Goal: Information Seeking & Learning: Learn about a topic

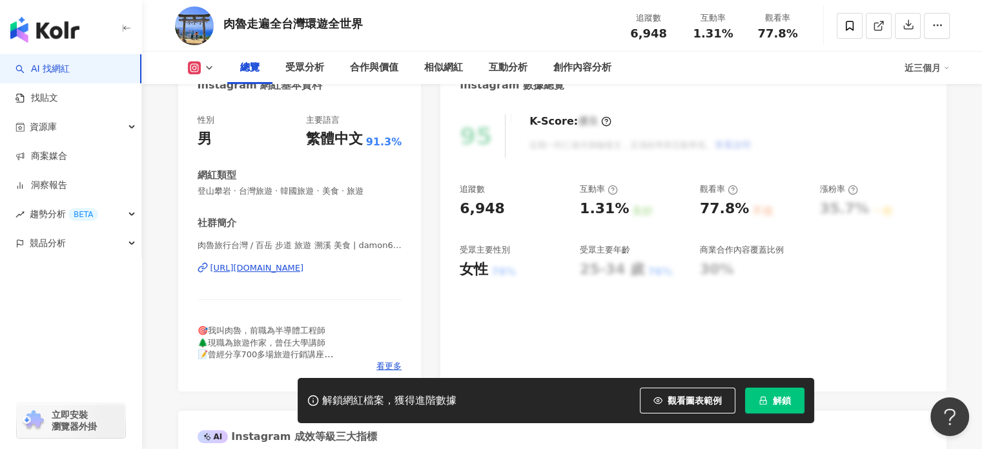
scroll to position [258, 0]
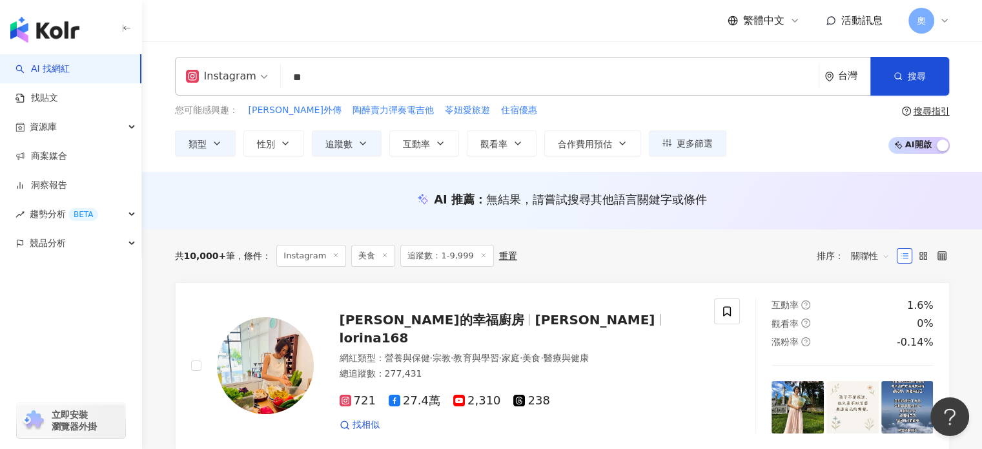
click at [345, 76] on input "**" at bounding box center [549, 77] width 527 height 25
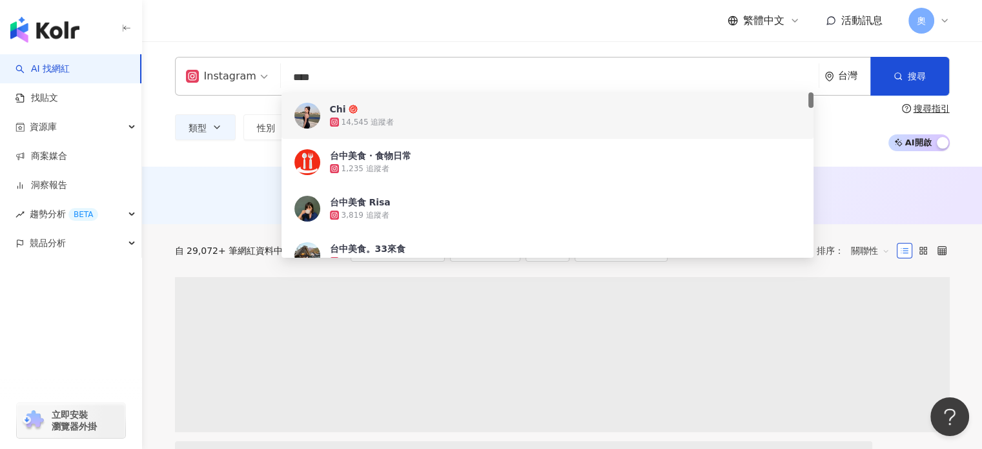
type input "****"
click at [628, 33] on div "繁體中文 活動訊息 奧" at bounding box center [562, 20] width 774 height 41
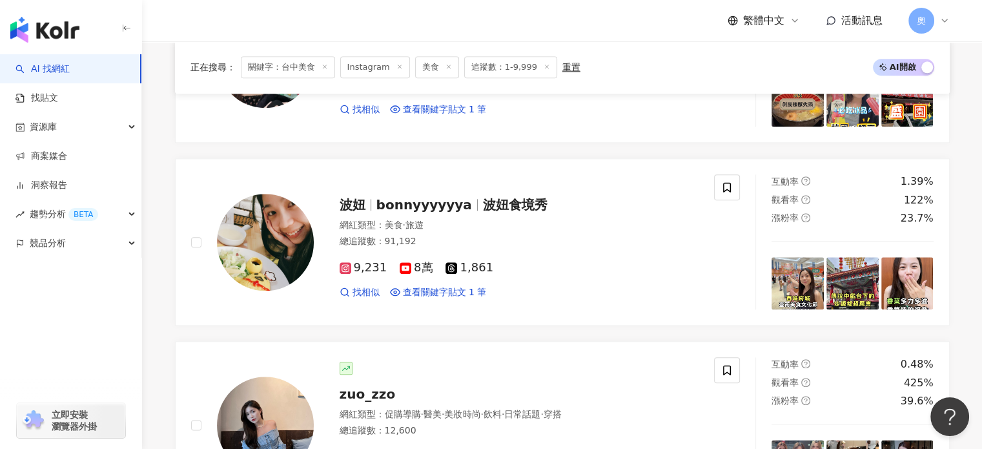
scroll to position [1484, 0]
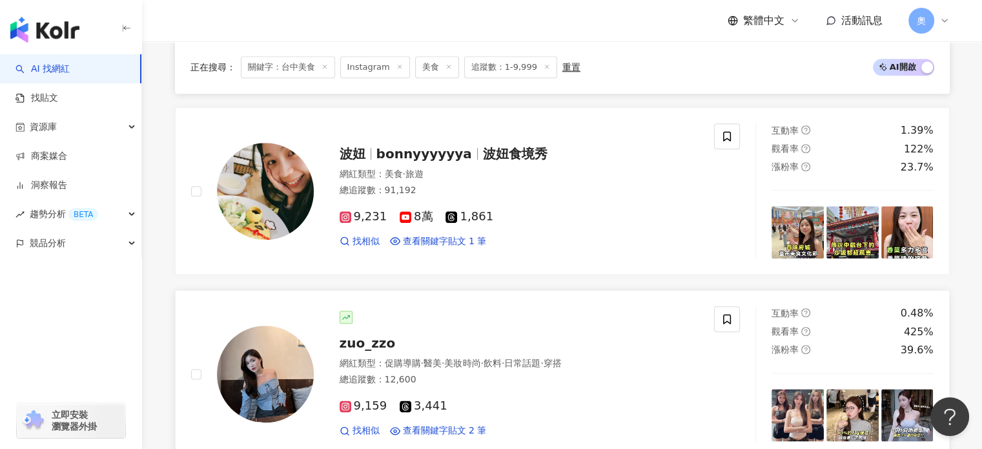
drag, startPoint x: 442, startPoint y: 152, endPoint x: 388, endPoint y: 283, distance: 141.2
click at [388, 290] on link "zuo_zzo 網紅類型 ： 促購導購 · 醫美 · 美妝時尚 · 飲料 · 日常話題 · 穿搭 總追蹤數 ： 12,600 9,159 3,441 找相似 …" at bounding box center [562, 373] width 774 height 167
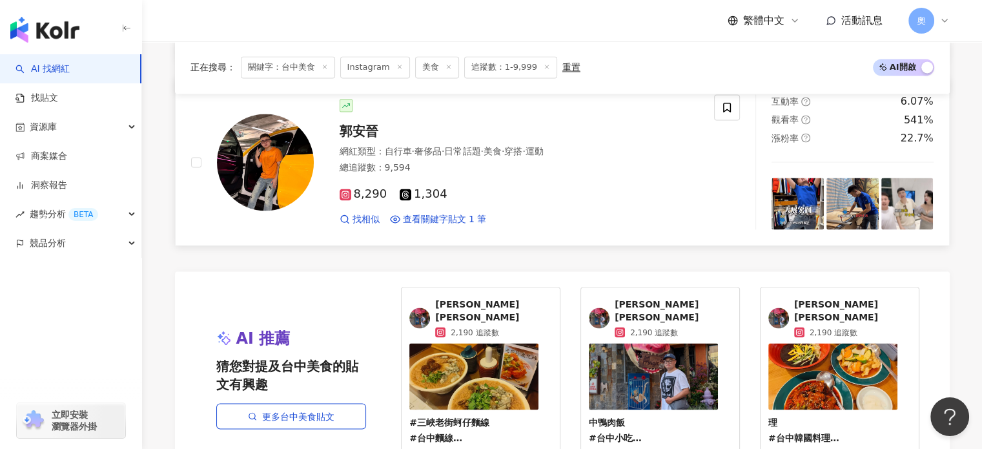
scroll to position [2194, 0]
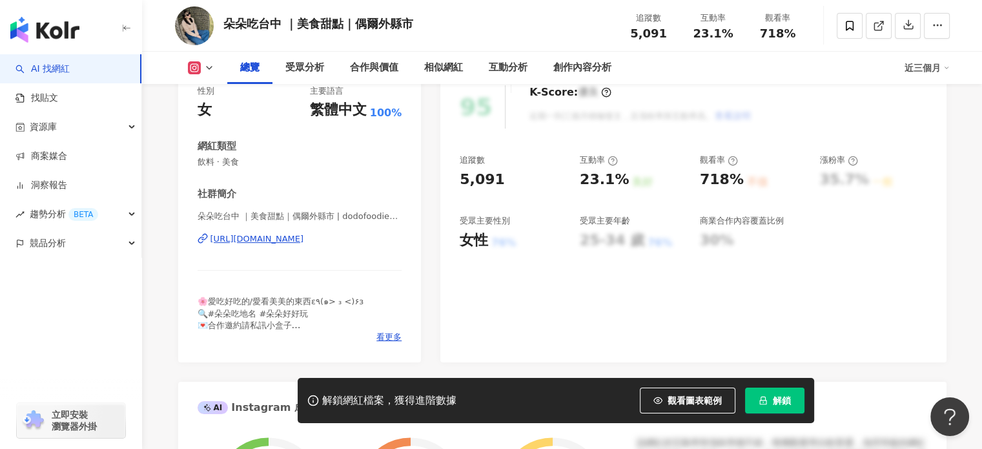
scroll to position [194, 0]
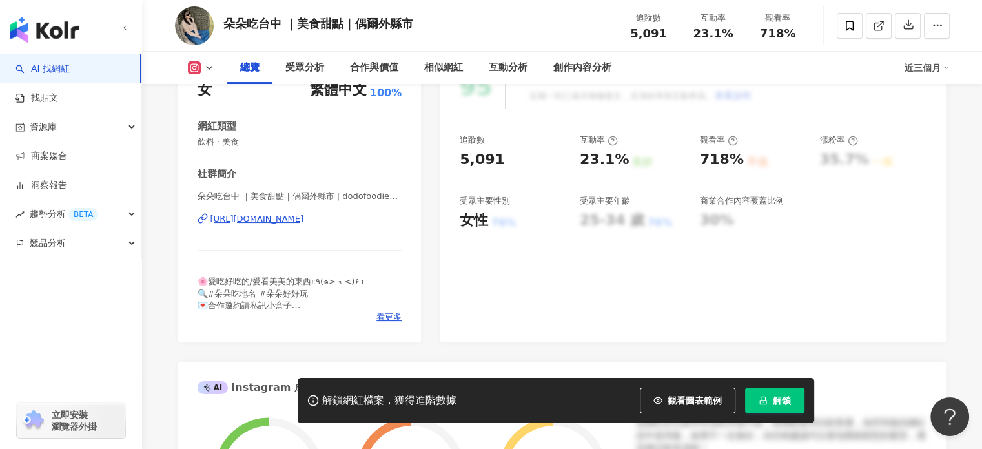
click at [304, 216] on div "https://www.instagram.com/dodofoodie_taichung/" at bounding box center [257, 219] width 94 height 12
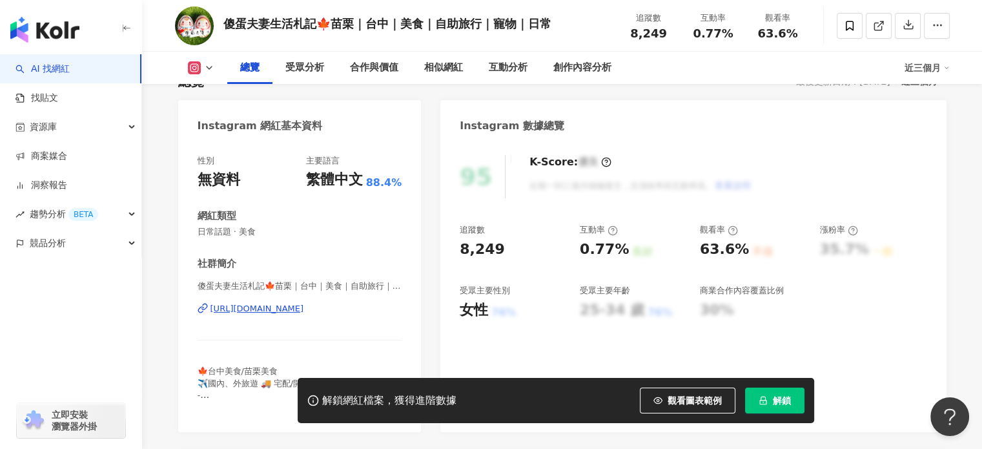
scroll to position [194, 0]
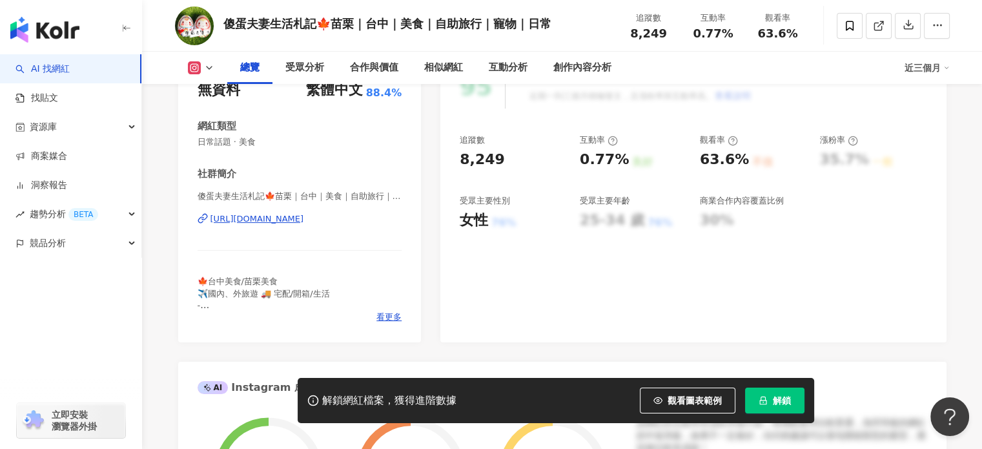
click at [278, 218] on div "https://www.instagram.com/sillycoupleblog/" at bounding box center [257, 219] width 94 height 12
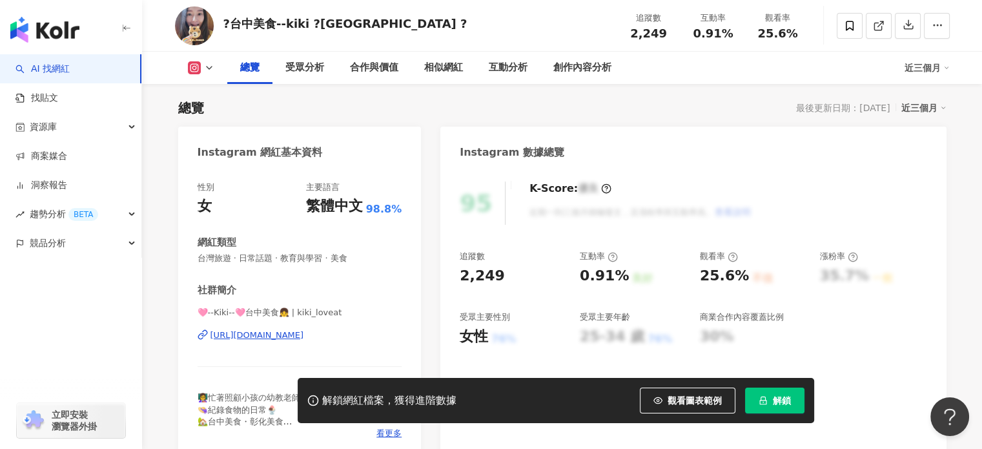
scroll to position [194, 0]
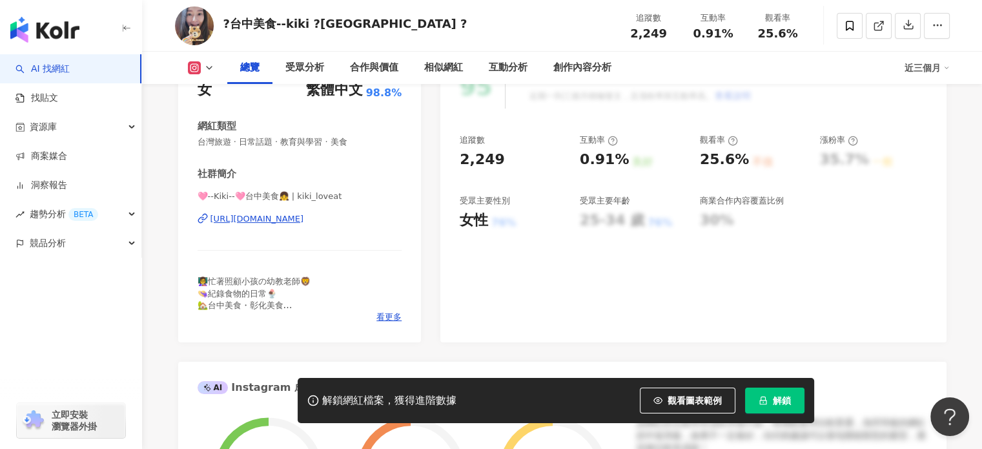
click at [304, 222] on div "[URL][DOMAIN_NAME]" at bounding box center [257, 219] width 94 height 12
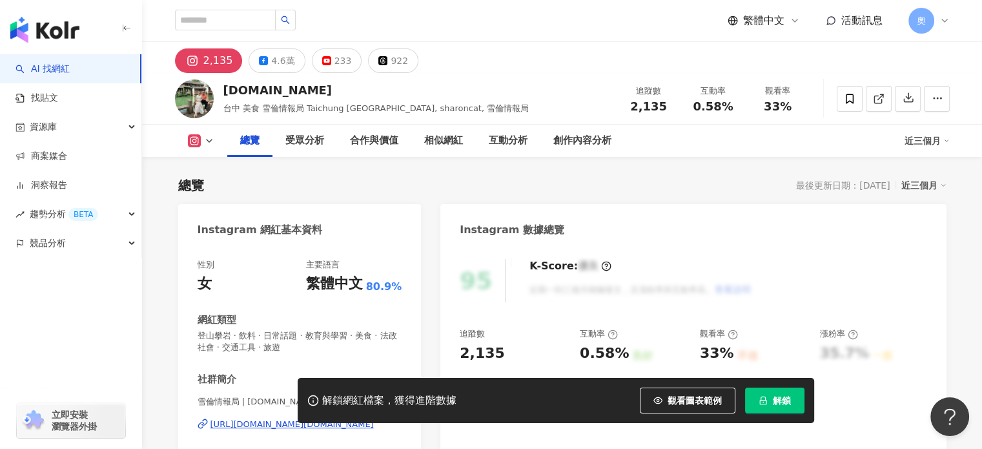
scroll to position [129, 0]
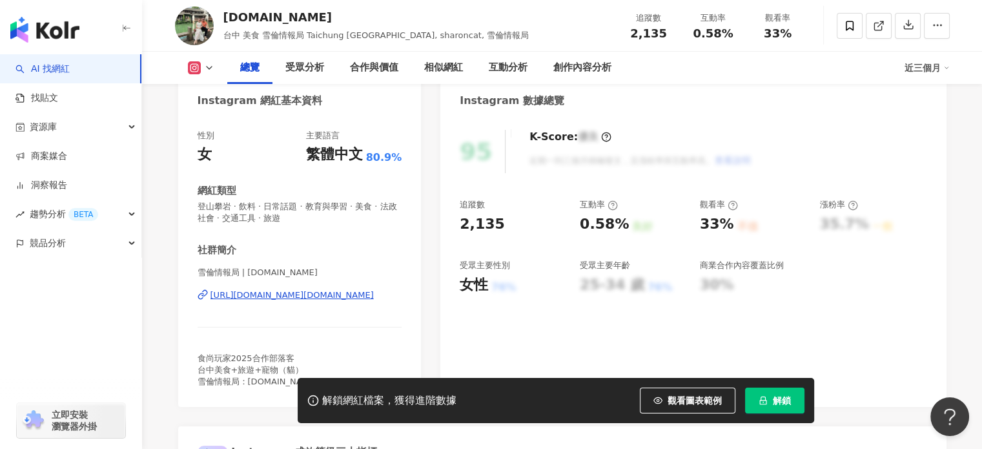
click at [302, 293] on div "https://www.instagram.com/sharonlife.tw/" at bounding box center [291, 295] width 163 height 12
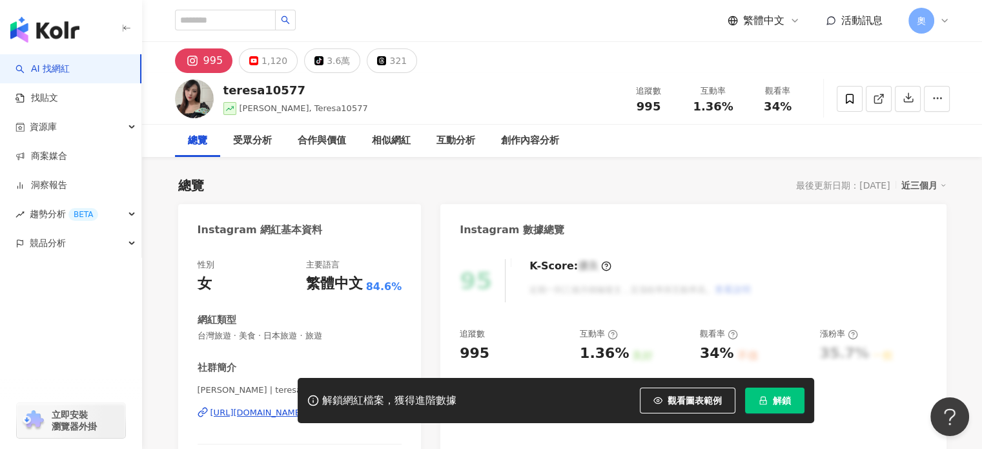
scroll to position [129, 0]
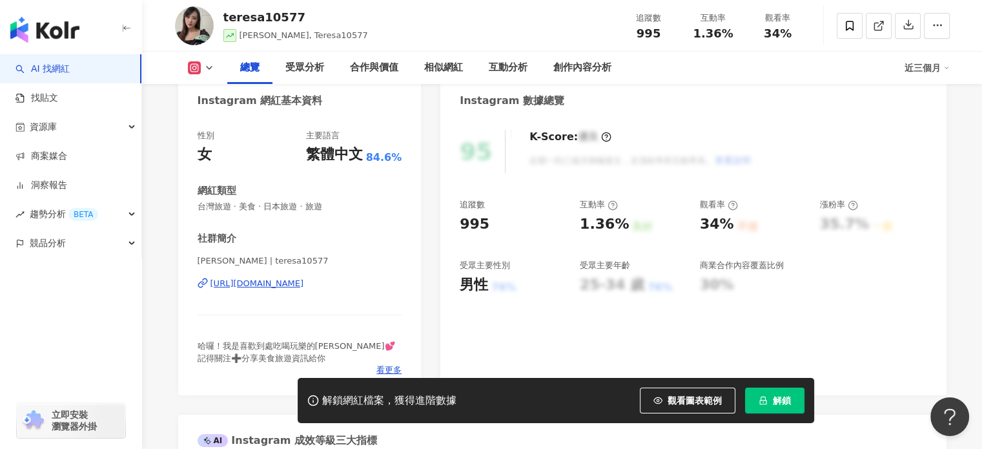
click at [294, 279] on div "https://www.instagram.com/teresa10577/" at bounding box center [257, 284] width 94 height 12
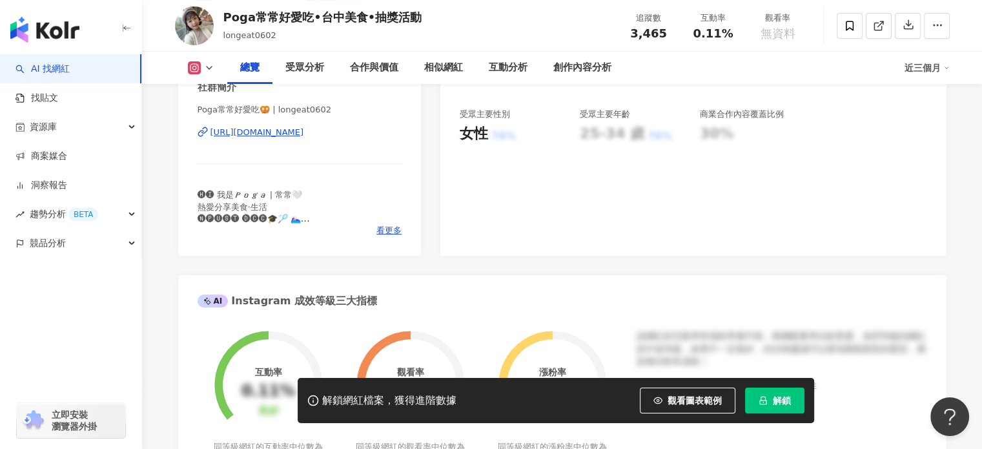
scroll to position [258, 0]
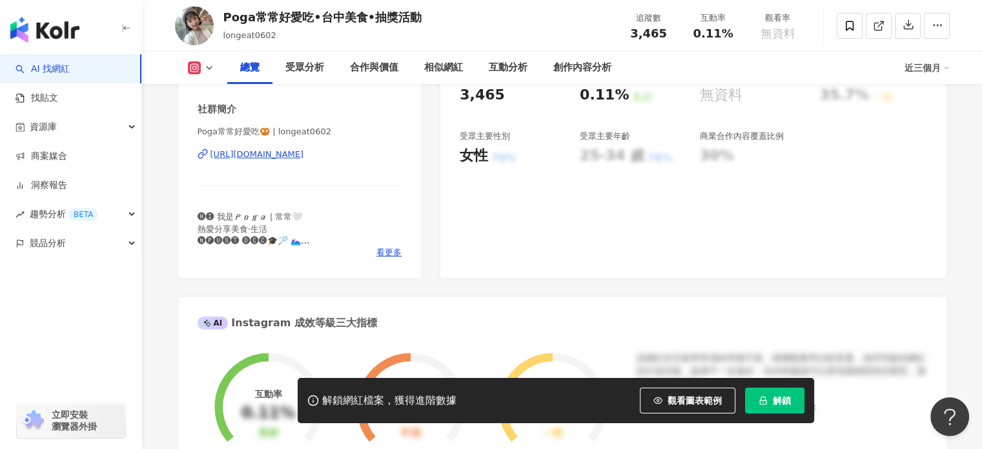
click at [304, 158] on div "[URL][DOMAIN_NAME]" at bounding box center [257, 154] width 94 height 12
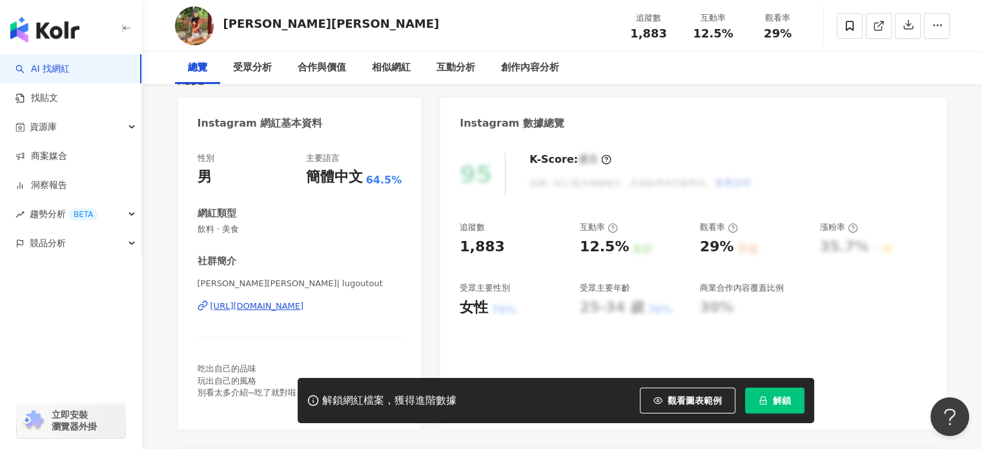
scroll to position [129, 0]
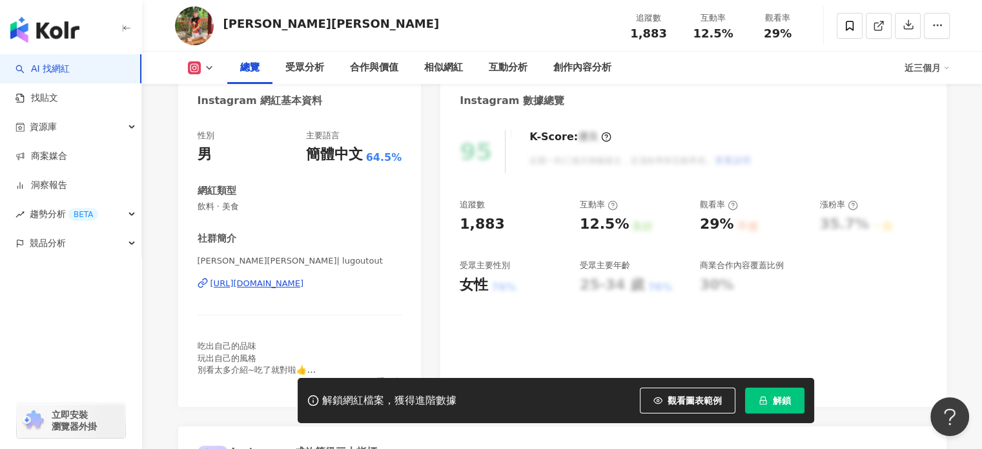
click at [241, 285] on div "[URL][DOMAIN_NAME]" at bounding box center [257, 284] width 94 height 12
